Goal: Information Seeking & Learning: Learn about a topic

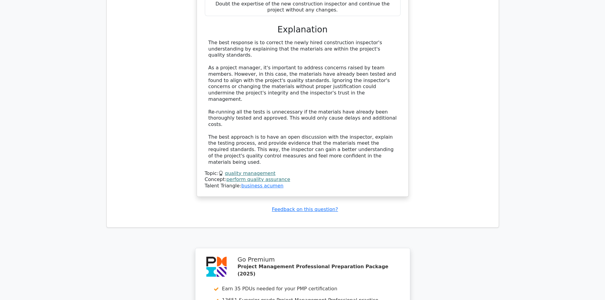
scroll to position [3061, 0]
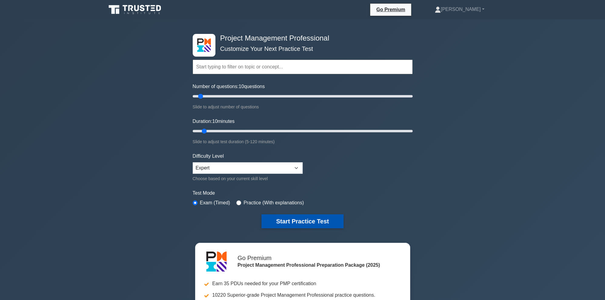
click at [305, 220] on button "Start Practice Test" at bounding box center [302, 221] width 82 height 14
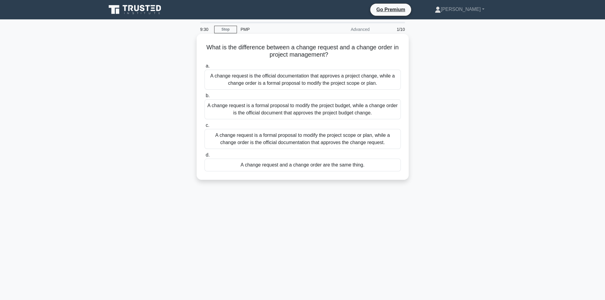
click at [263, 142] on div "A change request is a formal proposal to modify the project scope or plan, whil…" at bounding box center [302, 139] width 196 height 20
click at [204, 127] on input "c. A change request is a formal proposal to modify the project scope or plan, w…" at bounding box center [204, 126] width 0 height 4
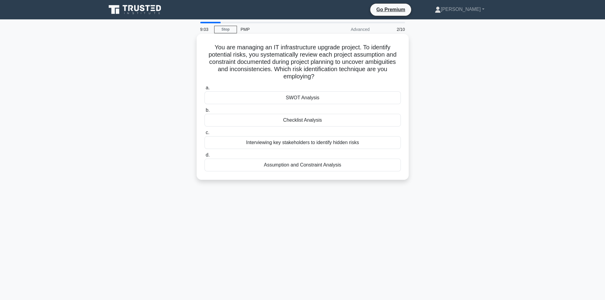
click at [295, 168] on div "Assumption and Constraint Analysis" at bounding box center [302, 165] width 196 height 13
click at [204, 157] on input "d. Assumption and Constraint Analysis" at bounding box center [204, 155] width 0 height 4
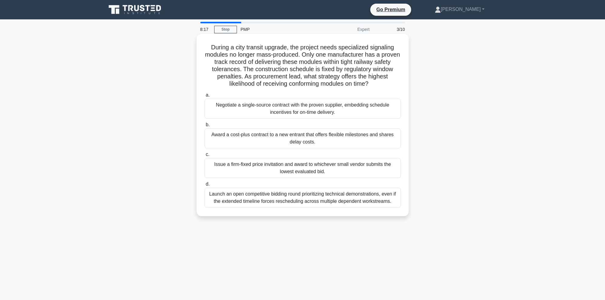
click at [297, 202] on div "Launch an open competitive bidding round prioritizing technical demonstrations,…" at bounding box center [302, 198] width 196 height 20
click at [204, 186] on input "d. Launch an open competitive bidding round prioritizing technical demonstratio…" at bounding box center [204, 184] width 0 height 4
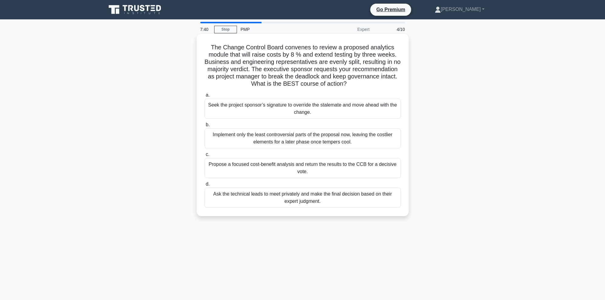
click at [310, 171] on div "Propose a focused cost-benefit analysis and return the results to the CCB for a…" at bounding box center [302, 168] width 196 height 20
click at [204, 157] on input "c. Propose a focused cost-benefit analysis and return the results to the CCB fo…" at bounding box center [204, 155] width 0 height 4
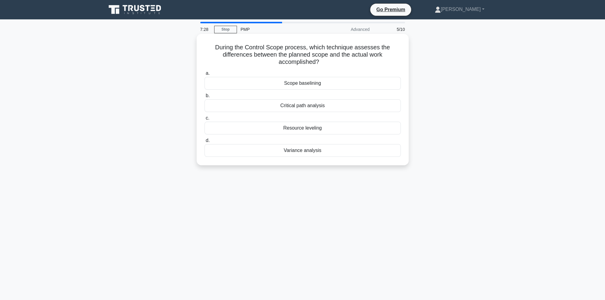
click at [302, 151] on div "Variance analysis" at bounding box center [302, 150] width 196 height 13
click at [204, 143] on input "d. Variance analysis" at bounding box center [204, 141] width 0 height 4
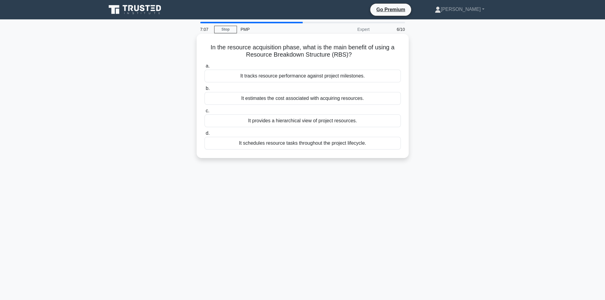
click at [289, 147] on div "It schedules resource tasks throughout the project lifecycle." at bounding box center [302, 143] width 196 height 13
click at [204, 135] on input "d. It schedules resource tasks throughout the project lifecycle." at bounding box center [204, 133] width 0 height 4
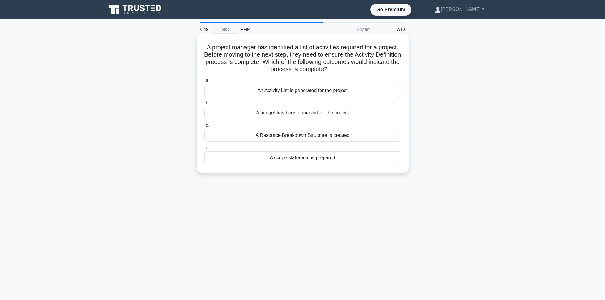
click at [272, 94] on div "An Activity List is generated for the project" at bounding box center [302, 90] width 196 height 13
click at [204, 83] on input "a. An Activity List is generated for the project" at bounding box center [204, 81] width 0 height 4
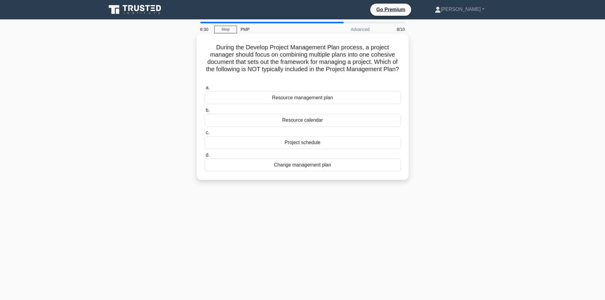
click at [305, 114] on div "Resource calendar" at bounding box center [302, 120] width 196 height 13
click at [204, 112] on input "b. Resource calendar" at bounding box center [204, 110] width 0 height 4
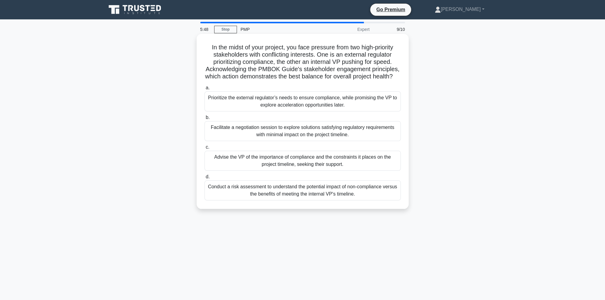
click at [278, 136] on div "Facilitate a negotiation session to explore solutions satisfying regulatory req…" at bounding box center [302, 131] width 196 height 20
click at [204, 120] on input "b. Facilitate a negotiation session to explore solutions satisfying regulatory …" at bounding box center [204, 118] width 0 height 4
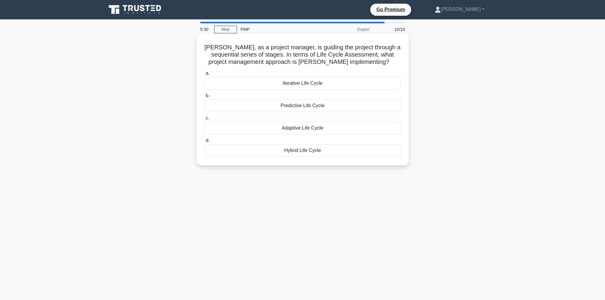
drag, startPoint x: 312, startPoint y: 84, endPoint x: 309, endPoint y: 105, distance: 22.1
click at [313, 84] on div "Iterative Life Cycle" at bounding box center [302, 83] width 196 height 13
click at [204, 75] on input "a. Iterative Life Cycle" at bounding box center [204, 73] width 0 height 4
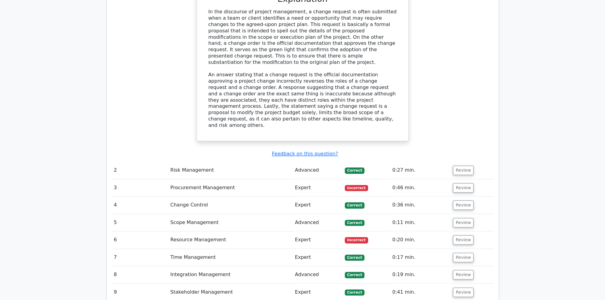
scroll to position [767, 0]
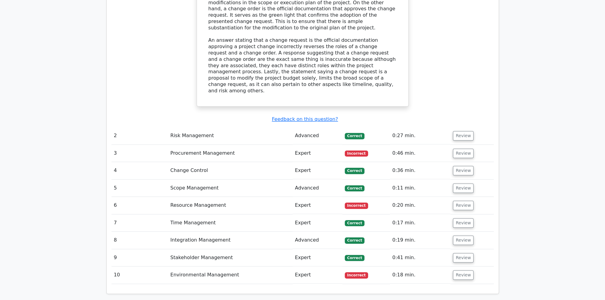
drag, startPoint x: 462, startPoint y: 81, endPoint x: 455, endPoint y: 93, distance: 13.4
click at [462, 131] on button "Review" at bounding box center [463, 135] width 21 height 9
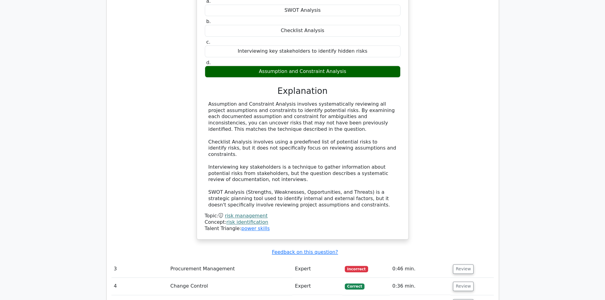
scroll to position [1023, 0]
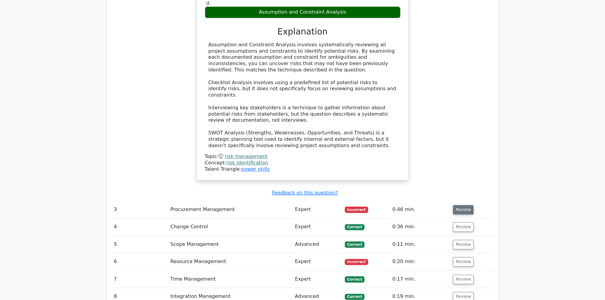
click at [461, 205] on button "Review" at bounding box center [463, 209] width 21 height 9
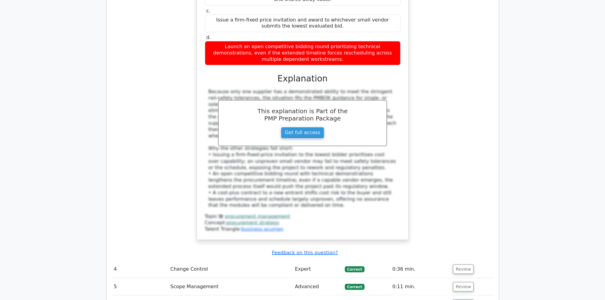
scroll to position [1407, 0]
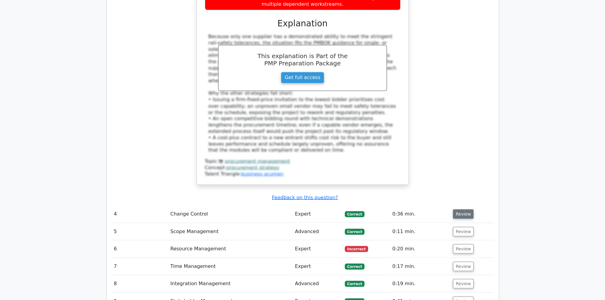
click at [467, 209] on button "Review" at bounding box center [463, 213] width 21 height 9
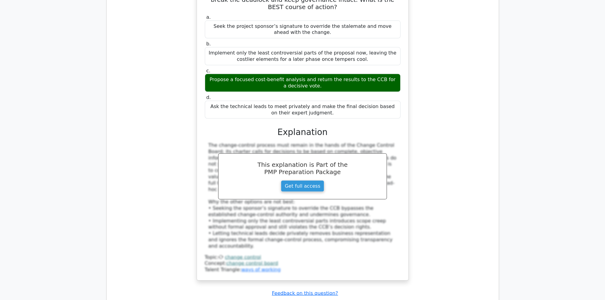
scroll to position [1694, 0]
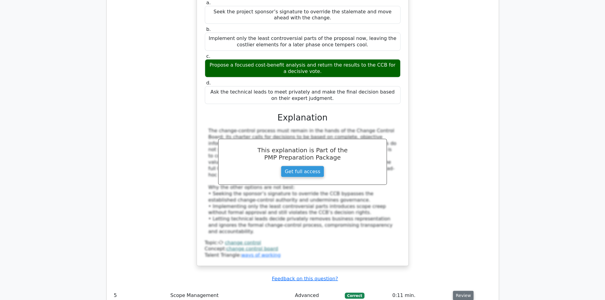
click at [463, 291] on button "Review" at bounding box center [463, 295] width 21 height 9
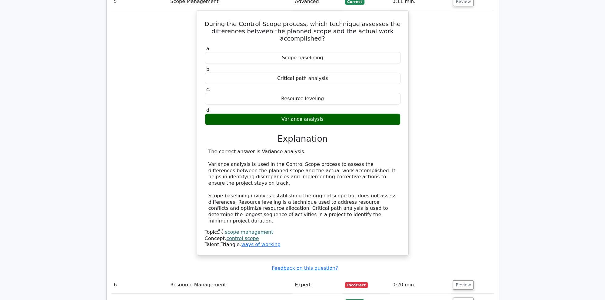
scroll to position [2014, 0]
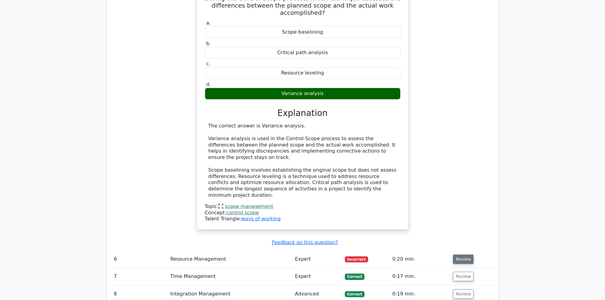
click at [467, 255] on button "Review" at bounding box center [463, 259] width 21 height 9
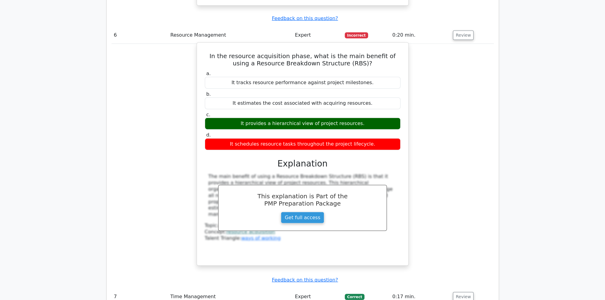
scroll to position [2270, 0]
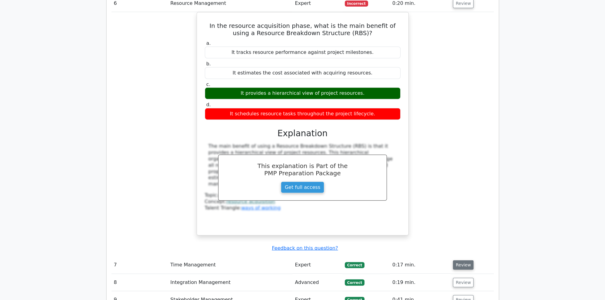
click at [458, 260] on button "Review" at bounding box center [463, 264] width 21 height 9
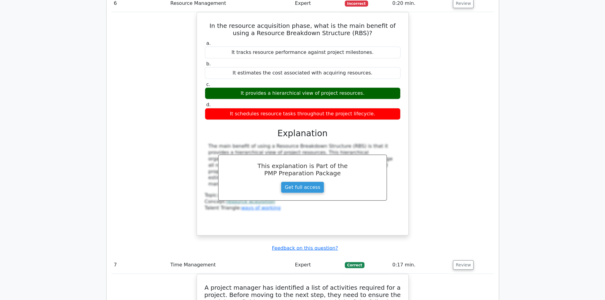
scroll to position [2430, 0]
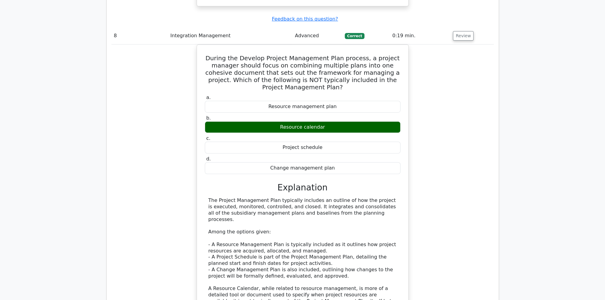
scroll to position [2846, 0]
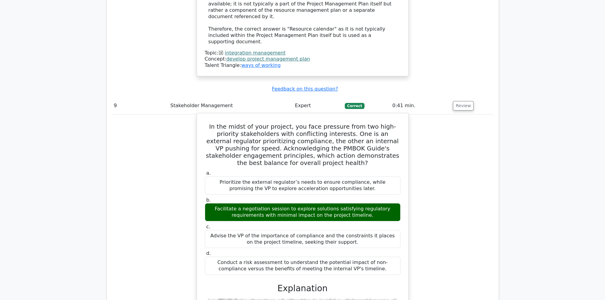
scroll to position [3133, 0]
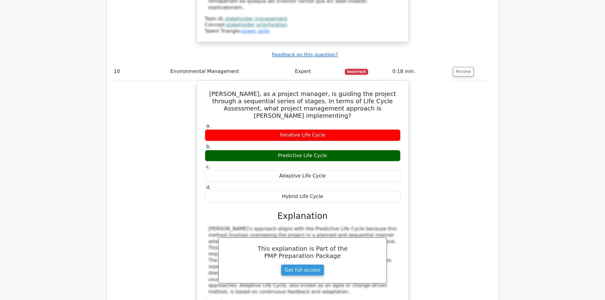
scroll to position [3632, 0]
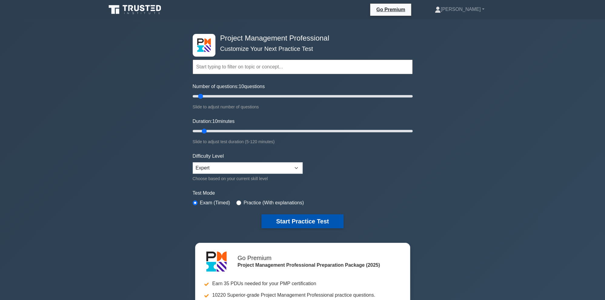
click at [321, 222] on button "Start Practice Test" at bounding box center [302, 221] width 82 height 14
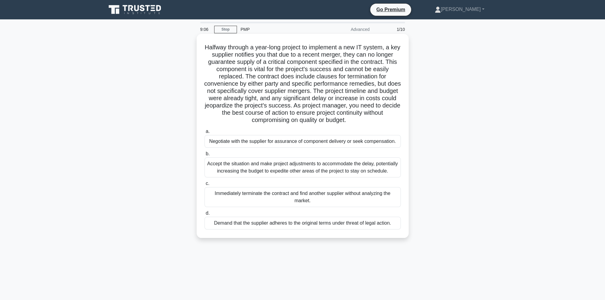
click at [307, 170] on div "Accept the situation and make project adjustments to accommodate the delay, pot…" at bounding box center [302, 167] width 196 height 20
click at [204, 156] on input "b. Accept the situation and make project adjustments to accommodate the delay, …" at bounding box center [204, 154] width 0 height 4
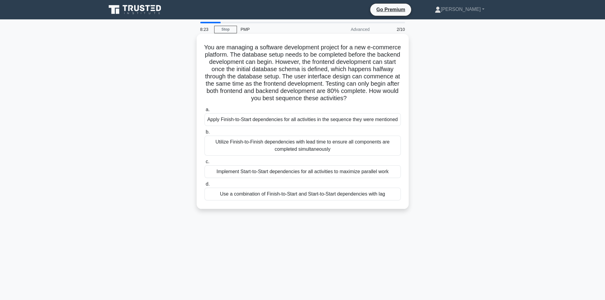
click at [346, 197] on div "Use a combination of Finish-to-Start and Start-to-Start dependencies with lag" at bounding box center [302, 194] width 196 height 13
click at [204, 186] on input "d. Use a combination of Finish-to-Start and Start-to-Start dependencies with lag" at bounding box center [204, 184] width 0 height 4
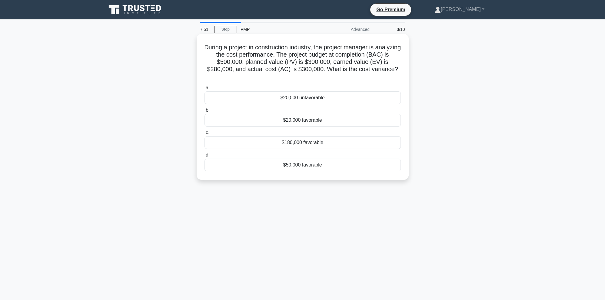
click at [332, 114] on div "$20,000 favorable" at bounding box center [302, 120] width 196 height 13
click at [204, 112] on input "b. $20,000 favorable" at bounding box center [204, 110] width 0 height 4
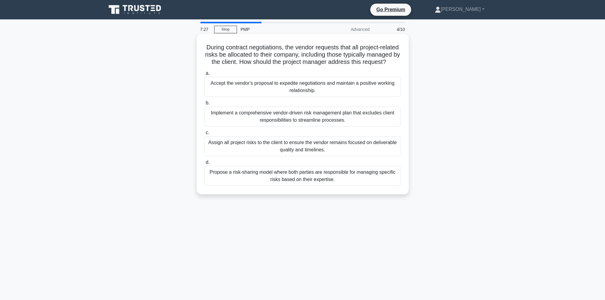
click at [301, 184] on div "Propose a risk-sharing model where both parties are responsible for managing sp…" at bounding box center [302, 176] width 196 height 20
click at [204, 164] on input "d. Propose a risk-sharing model where both parties are responsible for managing…" at bounding box center [204, 162] width 0 height 4
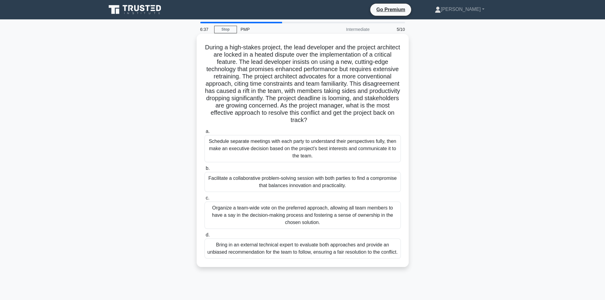
click at [230, 185] on div "Facilitate a collaborative problem-solving session with both parties to find a …" at bounding box center [302, 182] width 196 height 20
click at [204, 170] on input "b. Facilitate a collaborative problem-solving session with both parties to find…" at bounding box center [204, 169] width 0 height 4
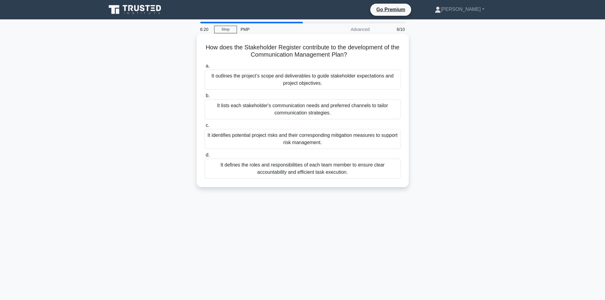
click at [246, 116] on div "It lists each stakeholder's communication needs and preferred channels to tailo…" at bounding box center [302, 109] width 196 height 20
click at [204, 98] on input "b. It lists each stakeholder's communication needs and preferred channels to ta…" at bounding box center [204, 96] width 0 height 4
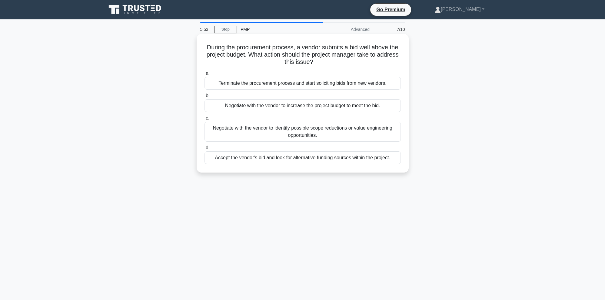
click at [263, 128] on div "Negotiate with the vendor to identify possible scope reductions or value engine…" at bounding box center [302, 132] width 196 height 20
click at [204, 120] on input "c. Negotiate with the vendor to identify possible scope reductions or value eng…" at bounding box center [204, 118] width 0 height 4
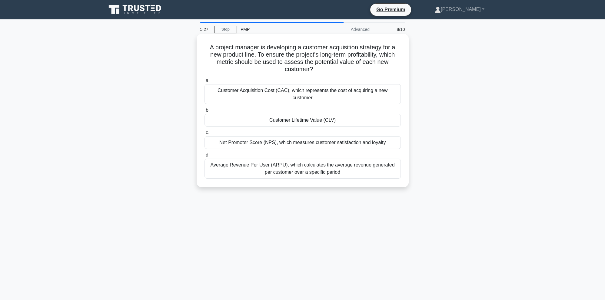
click at [259, 95] on div "Customer Acquisition Cost (CAC), which represents the cost of acquiring a new c…" at bounding box center [302, 94] width 196 height 20
click at [204, 83] on input "a. Customer Acquisition Cost (CAC), which represents the cost of acquiring a ne…" at bounding box center [204, 81] width 0 height 4
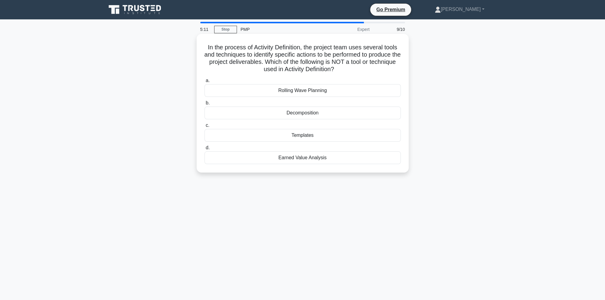
click at [276, 157] on div "Earned Value Analysis" at bounding box center [302, 157] width 196 height 13
click at [204, 150] on input "d. Earned Value Analysis" at bounding box center [204, 148] width 0 height 4
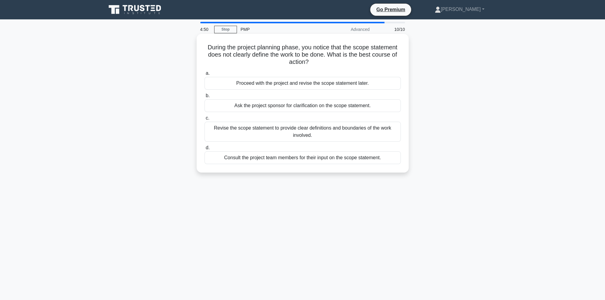
click at [244, 107] on div "Ask the project sponsor for clarification on the scope statement." at bounding box center [302, 105] width 196 height 13
click at [204, 98] on input "b. Ask the project sponsor for clarification on the scope statement." at bounding box center [204, 96] width 0 height 4
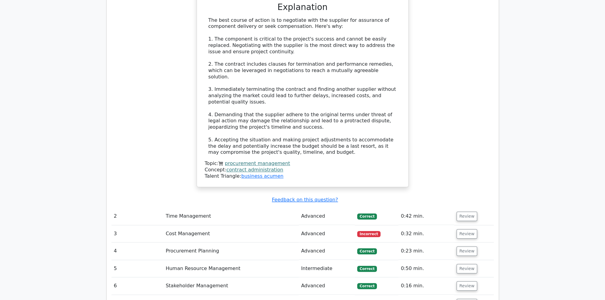
scroll to position [831, 0]
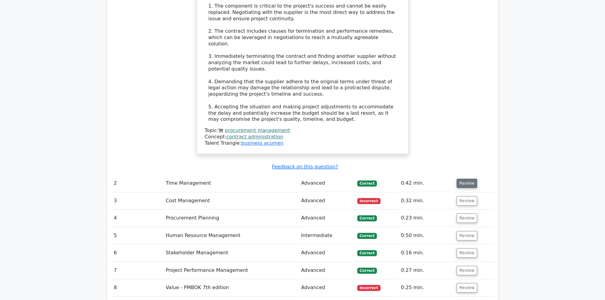
click at [469, 179] on button "Review" at bounding box center [466, 183] width 21 height 9
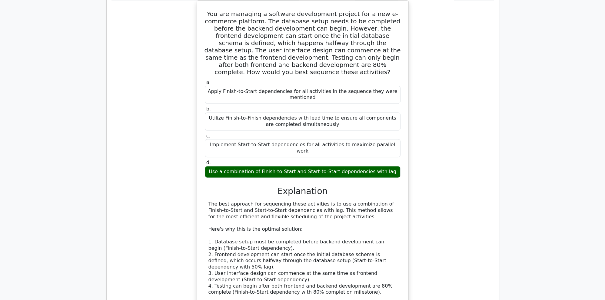
scroll to position [1215, 0]
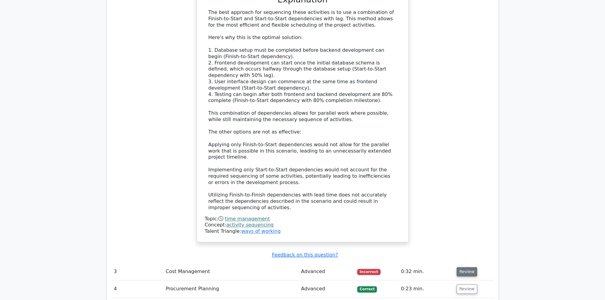
click at [463, 267] on button "Review" at bounding box center [466, 271] width 21 height 9
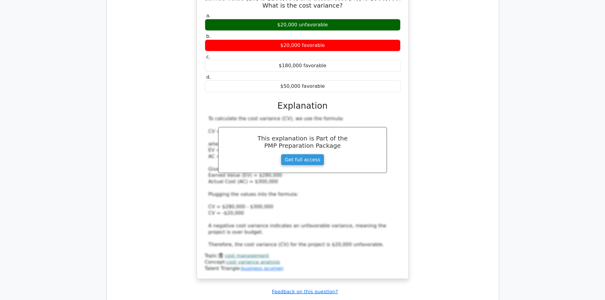
scroll to position [1599, 0]
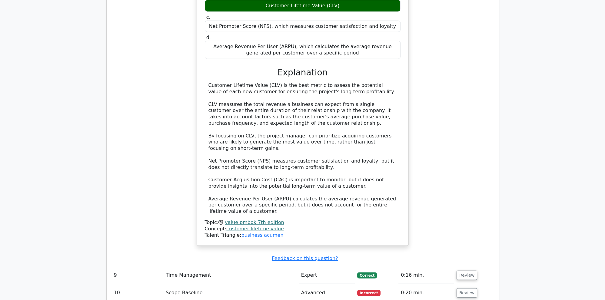
scroll to position [2014, 0]
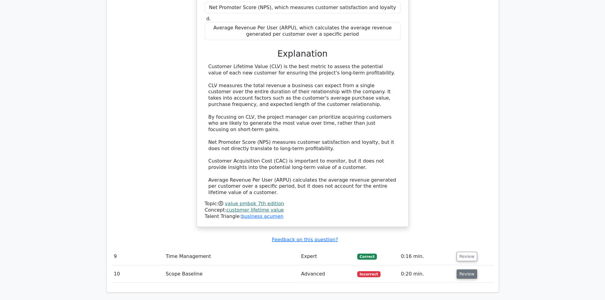
click at [469, 269] on button "Review" at bounding box center [466, 273] width 21 height 9
